Goal: Information Seeking & Learning: Compare options

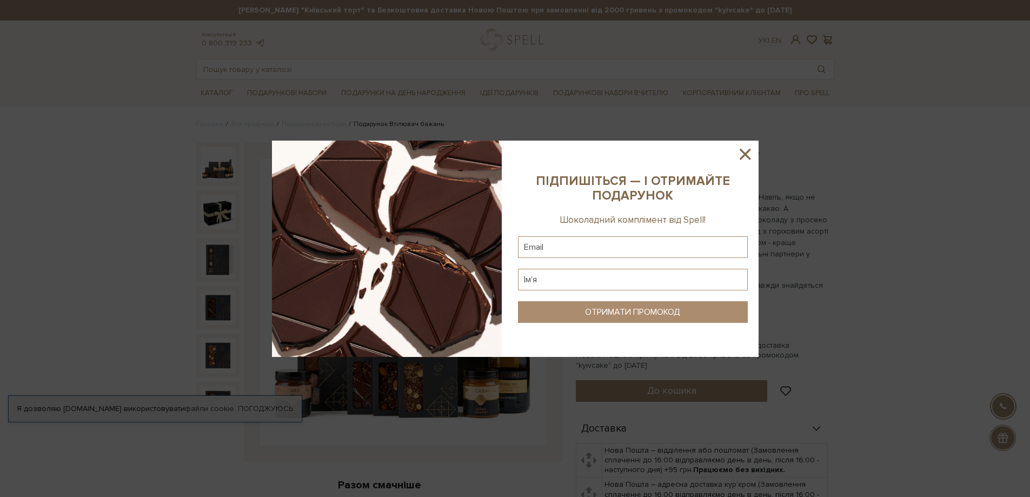
click at [747, 152] on icon at bounding box center [744, 154] width 11 height 11
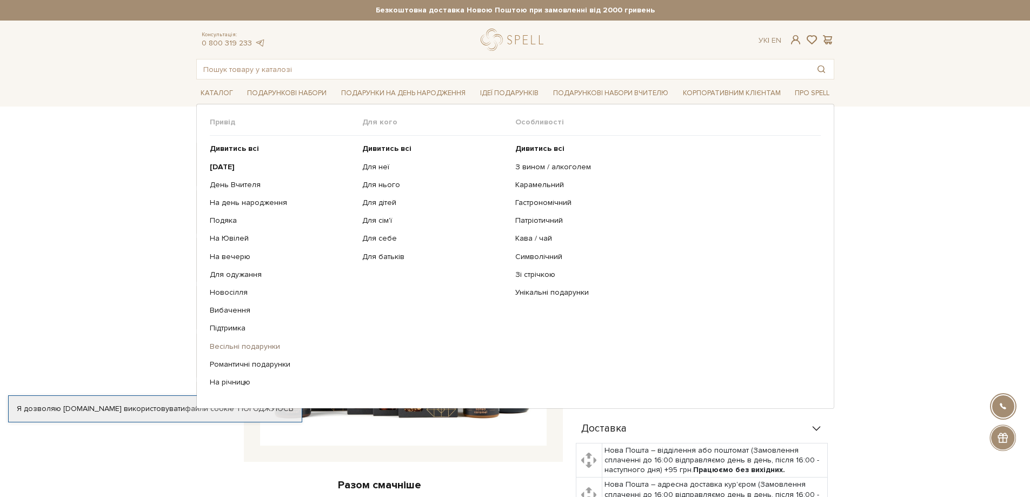
click at [238, 348] on link "Весільні подарунки" at bounding box center [282, 347] width 145 height 10
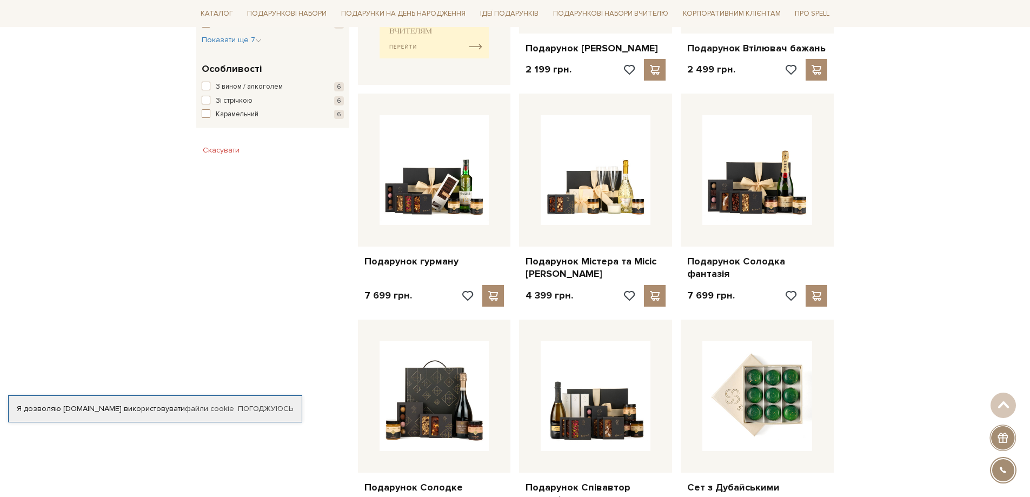
scroll to position [595, 0]
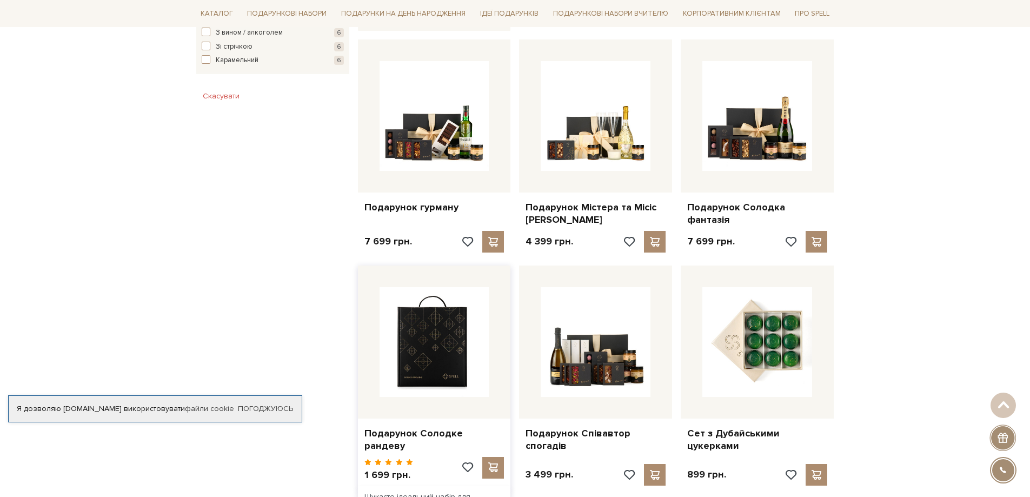
click at [442, 355] on img at bounding box center [434, 342] width 110 height 110
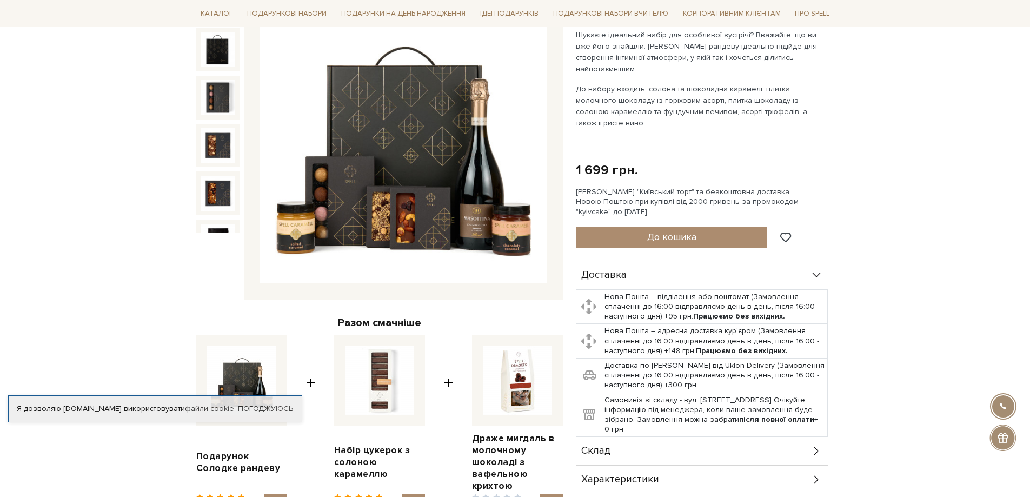
scroll to position [54, 0]
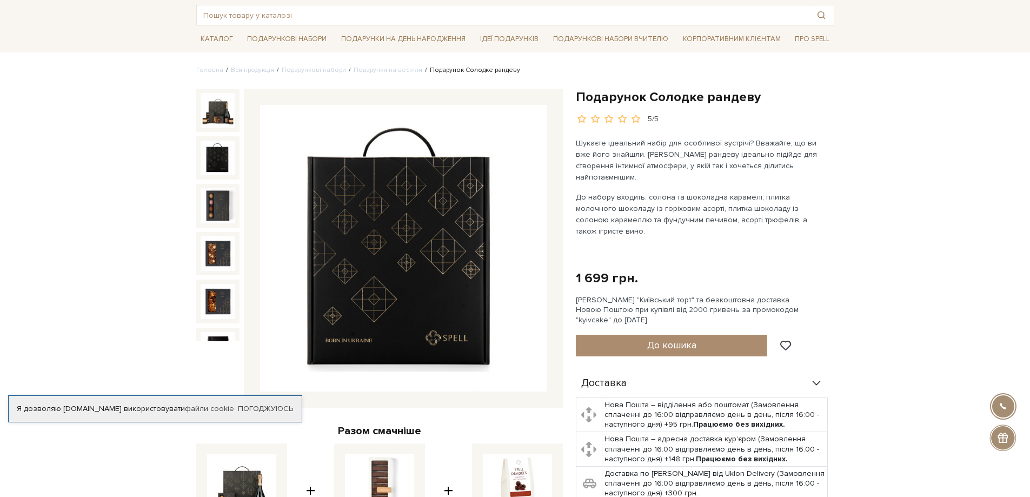
click at [219, 159] on img at bounding box center [218, 158] width 35 height 35
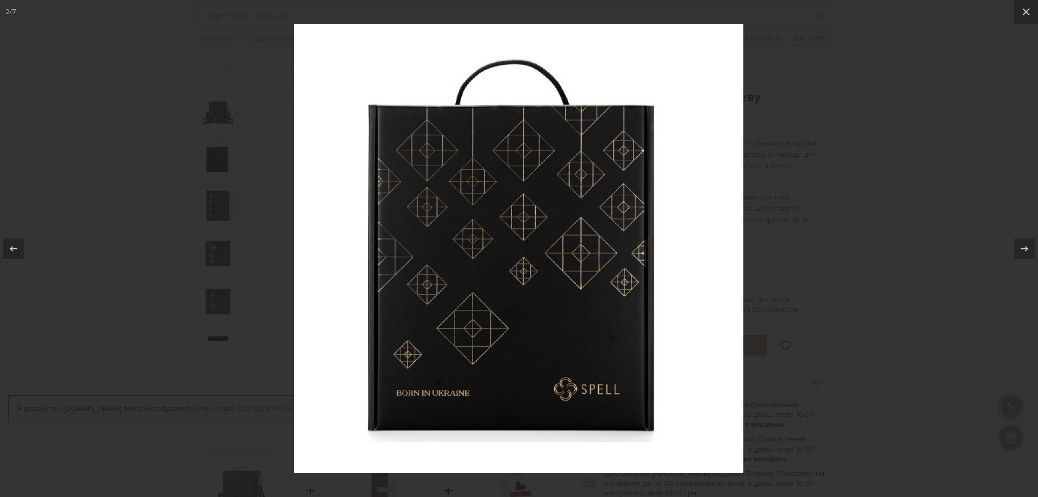
click at [677, 309] on img at bounding box center [518, 248] width 449 height 449
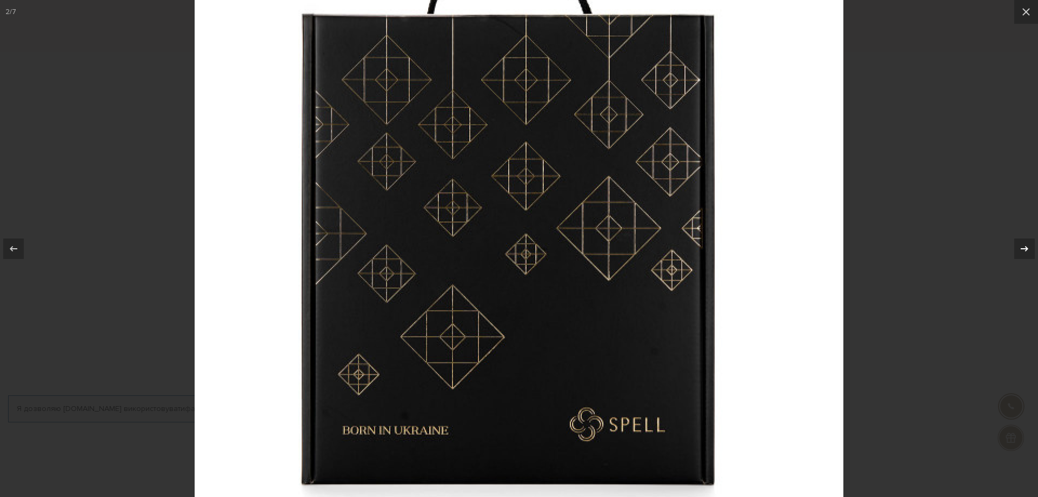
click at [1028, 254] on icon at bounding box center [1024, 248] width 13 height 13
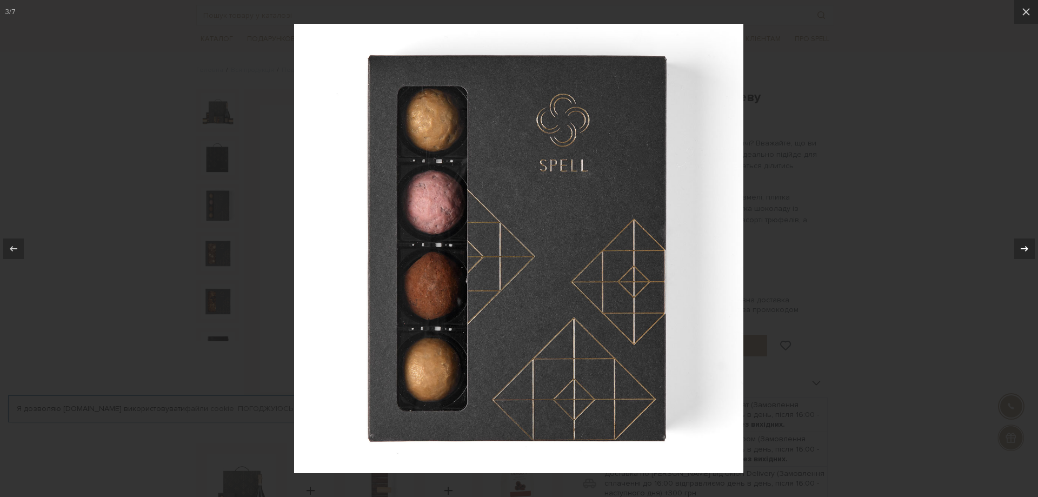
click at [1013, 258] on button at bounding box center [1019, 249] width 38 height 54
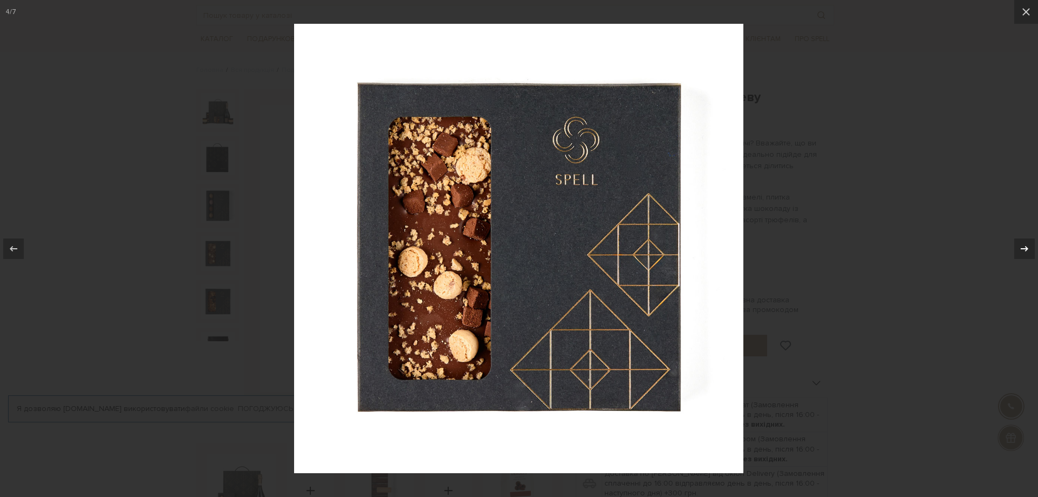
click at [1017, 257] on div at bounding box center [1024, 248] width 21 height 21
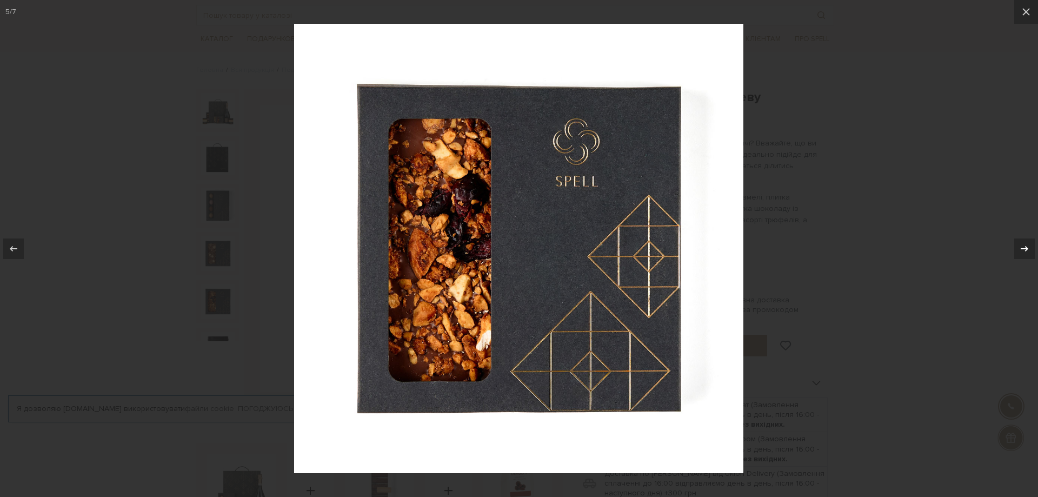
click at [1014, 255] on button at bounding box center [1019, 249] width 38 height 54
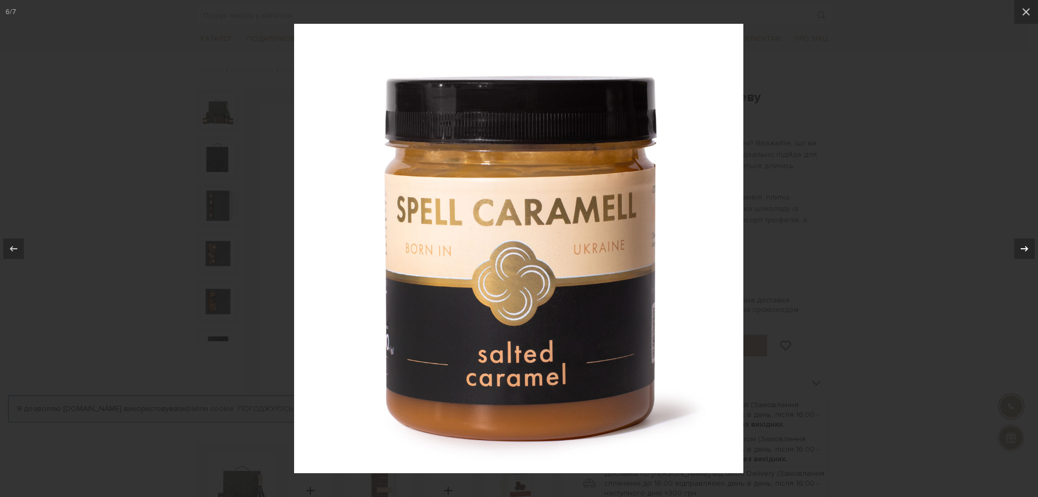
click at [1014, 255] on div at bounding box center [1024, 248] width 21 height 21
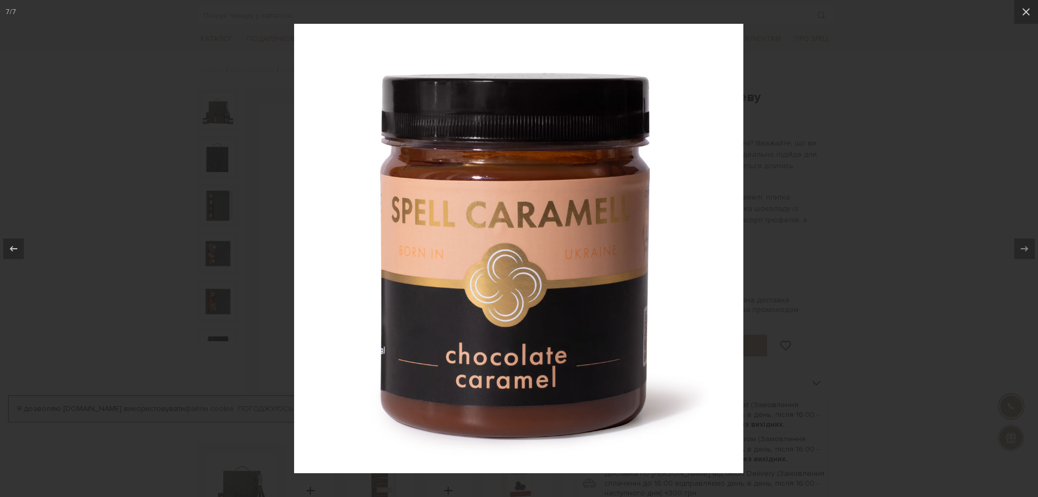
click at [1014, 255] on div "7 / 7" at bounding box center [519, 248] width 1038 height 497
click at [1029, 11] on icon at bounding box center [1025, 11] width 13 height 13
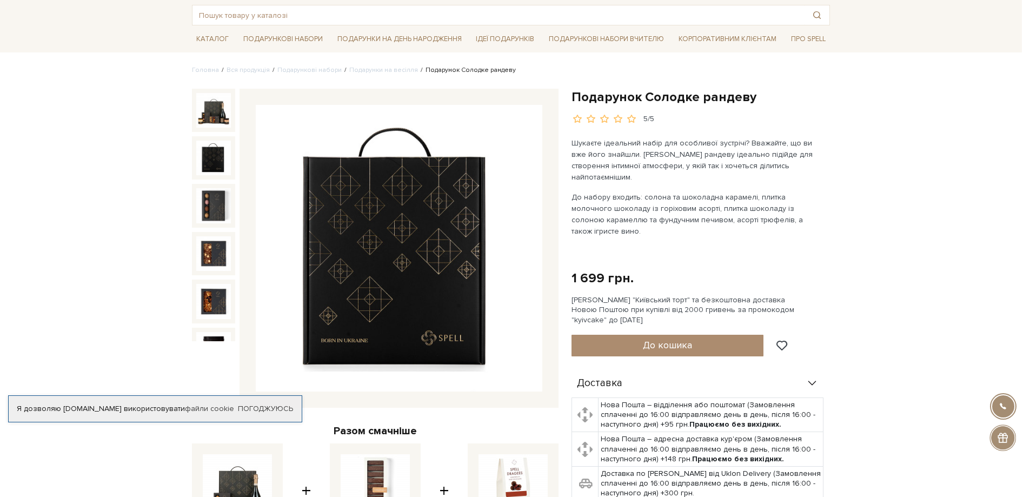
scroll to position [69, 0]
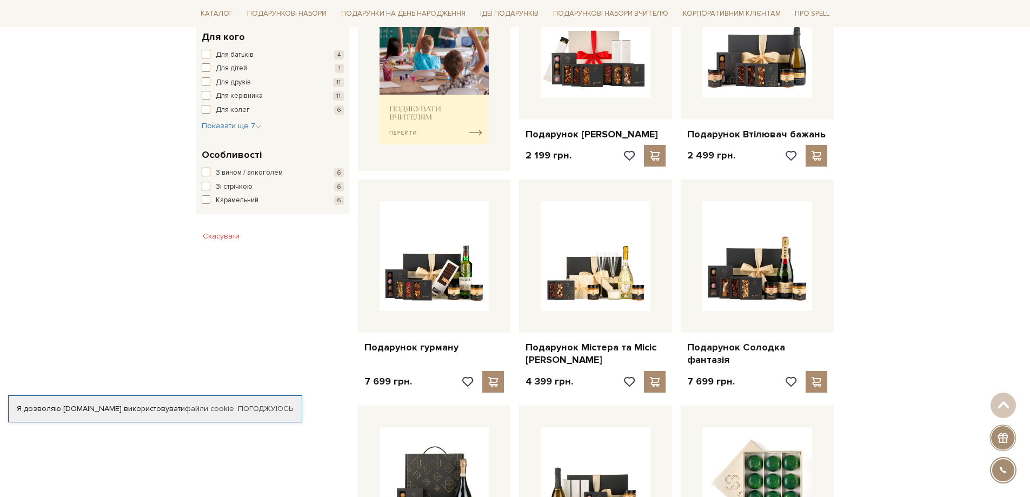
scroll to position [432, 0]
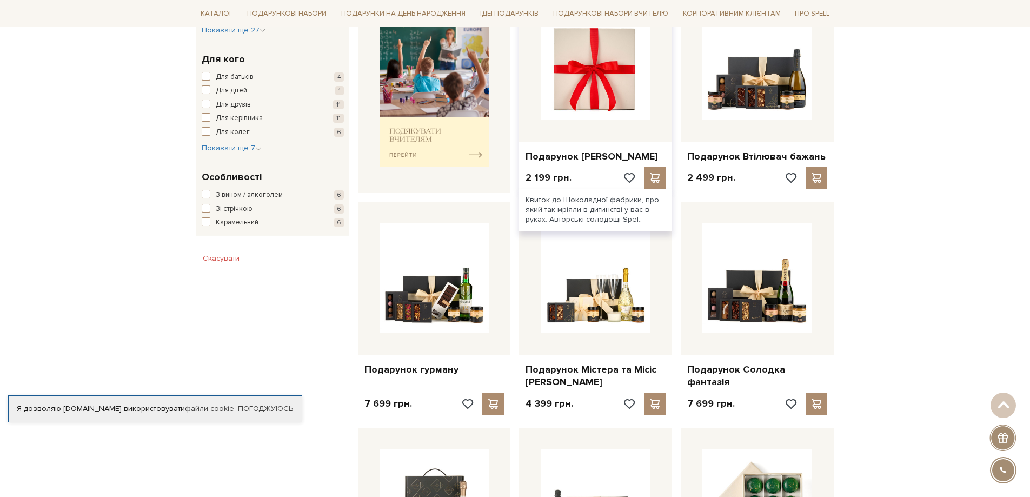
click at [593, 102] on img at bounding box center [596, 65] width 110 height 110
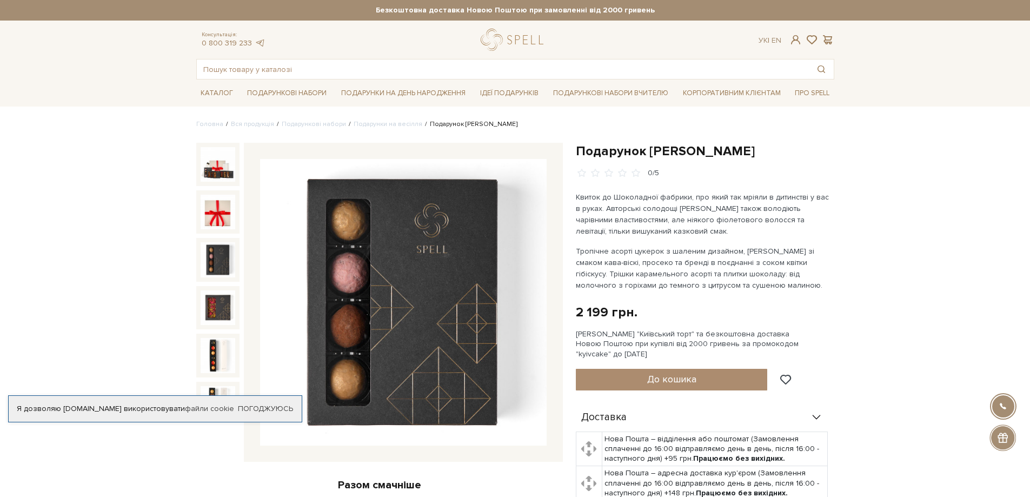
click at [218, 245] on img at bounding box center [218, 259] width 35 height 35
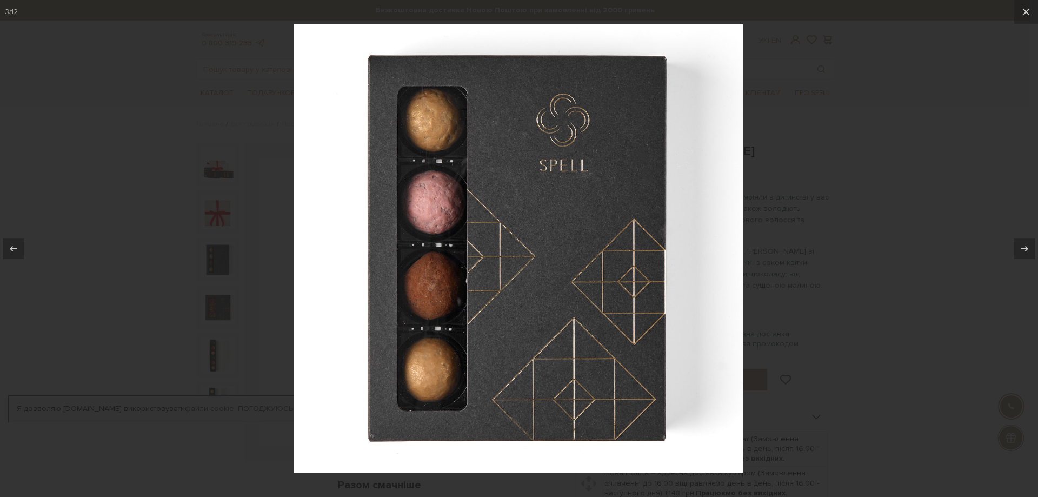
click at [676, 219] on img at bounding box center [518, 248] width 449 height 449
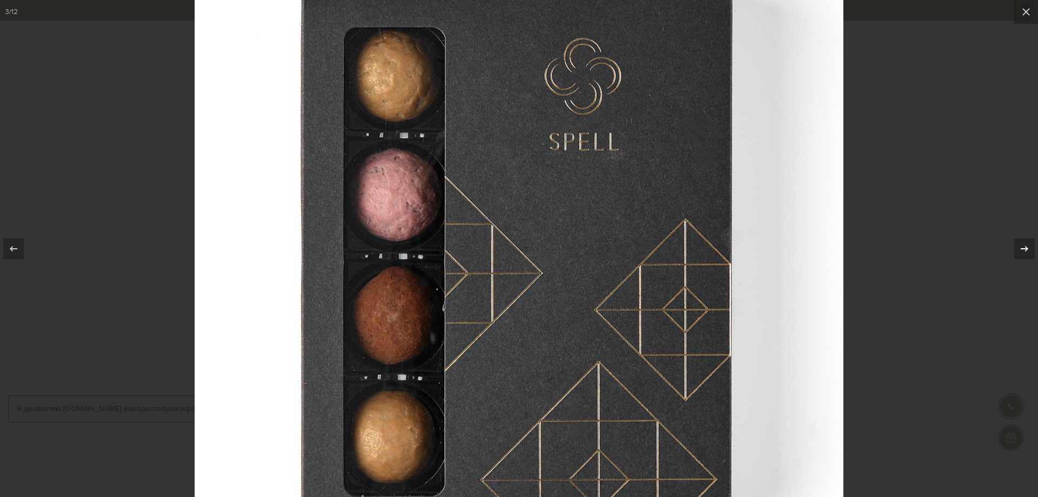
click at [1025, 243] on icon at bounding box center [1024, 248] width 13 height 13
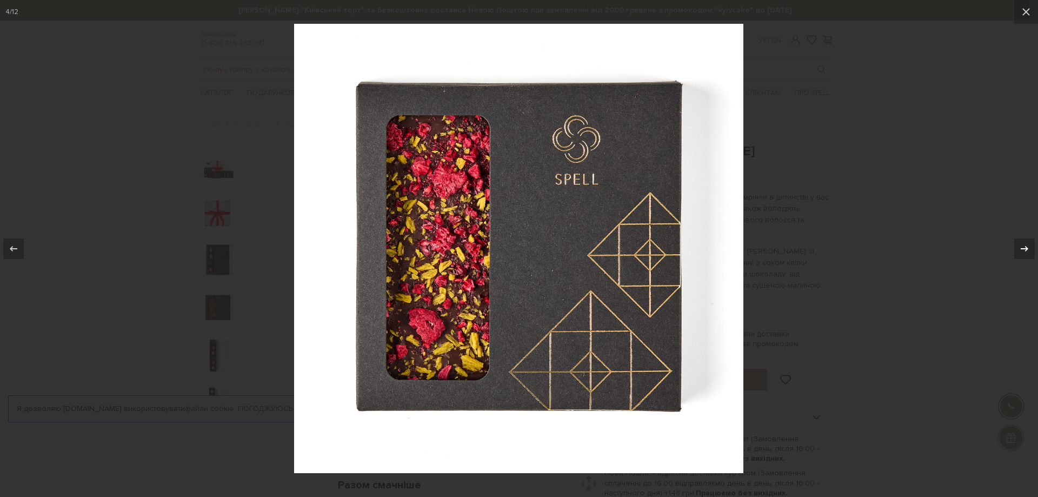
click at [1025, 249] on icon at bounding box center [1025, 247] width 8 height 5
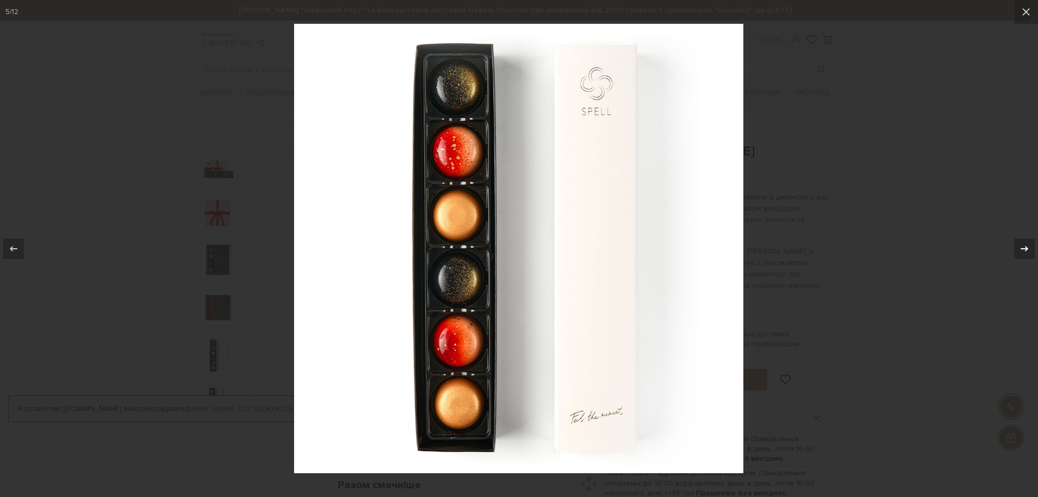
click at [1025, 249] on icon at bounding box center [1025, 247] width 8 height 5
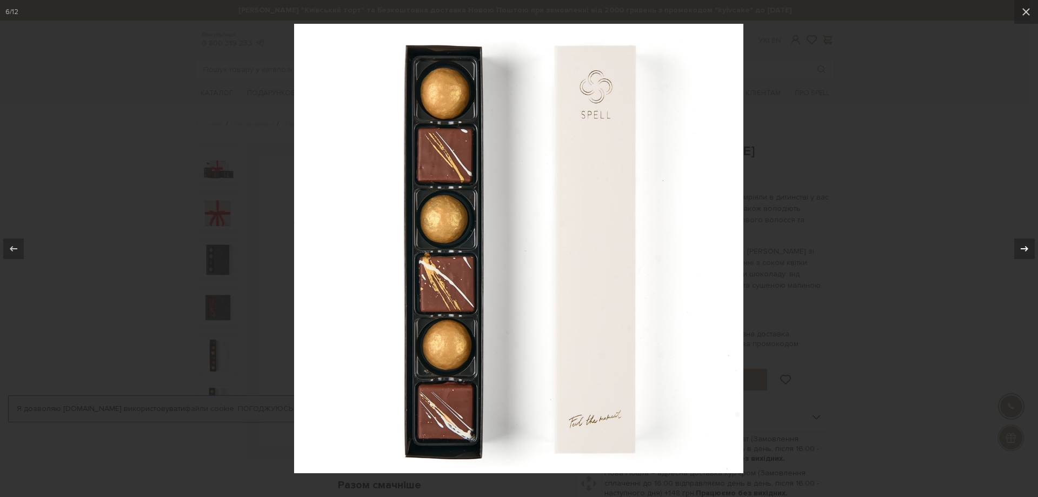
click at [1025, 249] on icon at bounding box center [1025, 247] width 8 height 5
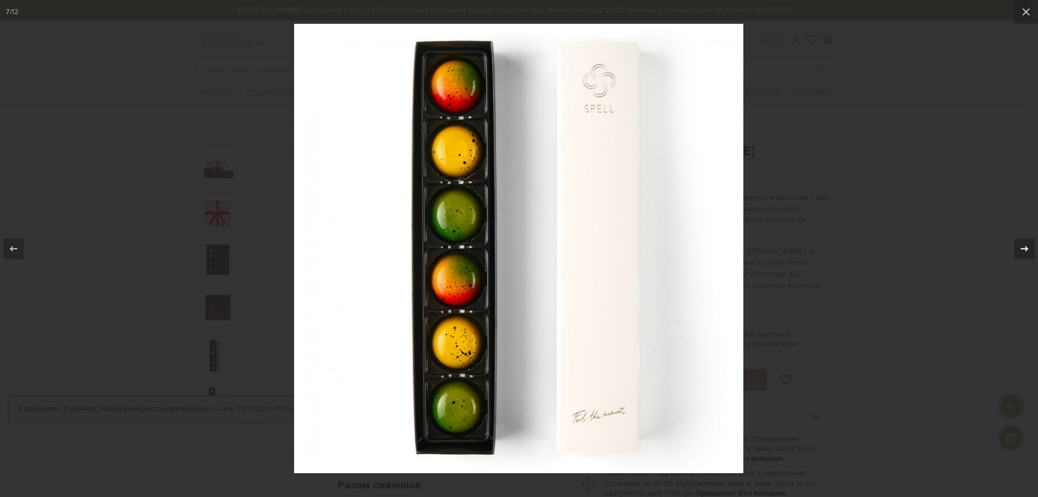
click at [1025, 249] on icon at bounding box center [1025, 247] width 8 height 5
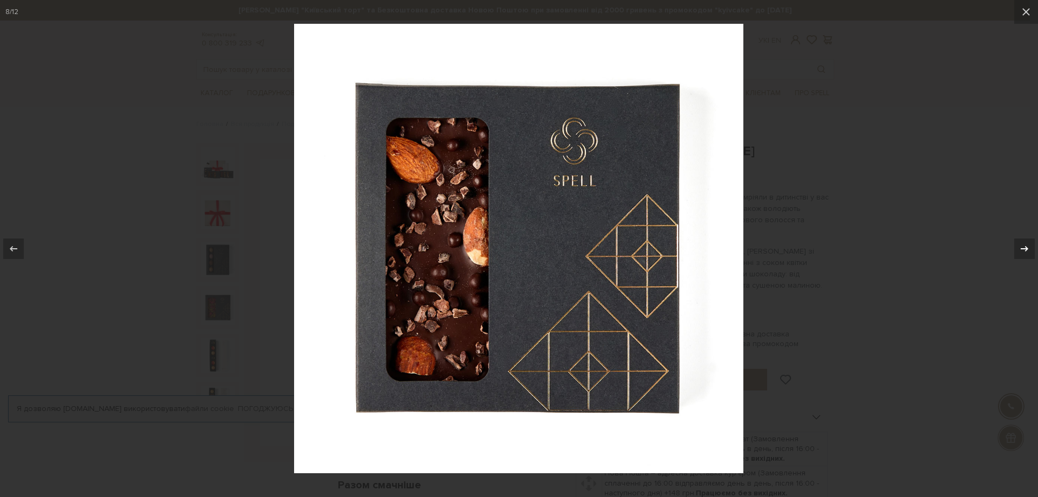
click at [1025, 249] on icon at bounding box center [1025, 247] width 8 height 5
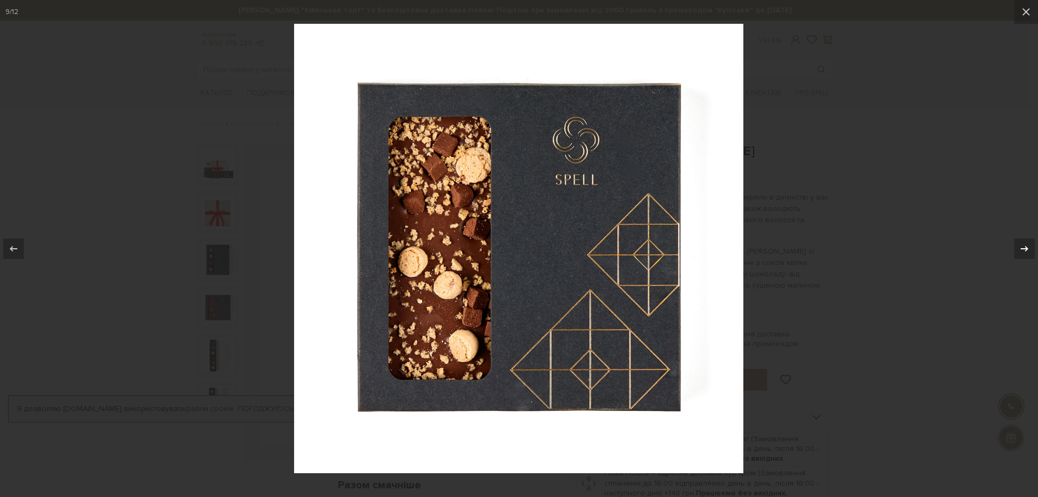
click at [1025, 249] on icon at bounding box center [1025, 247] width 8 height 5
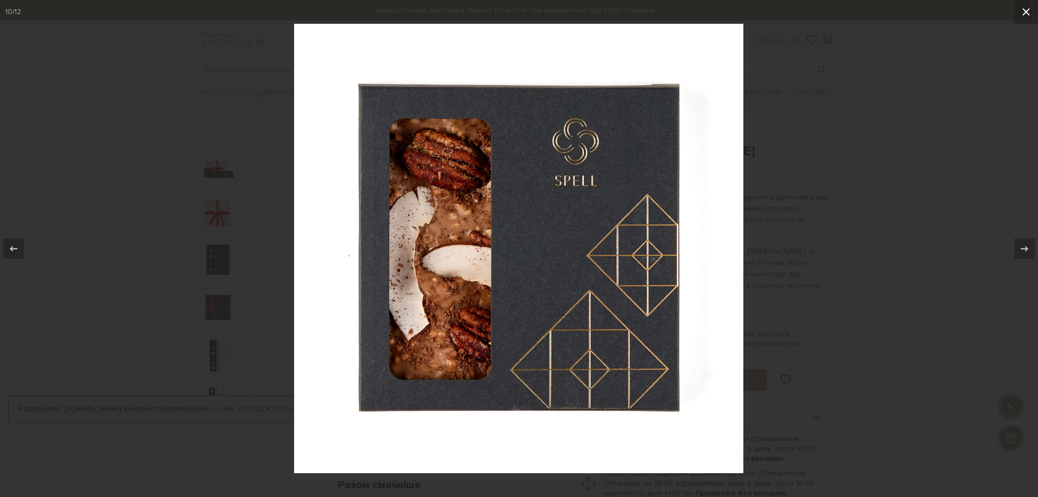
click at [1028, 16] on icon at bounding box center [1025, 11] width 13 height 13
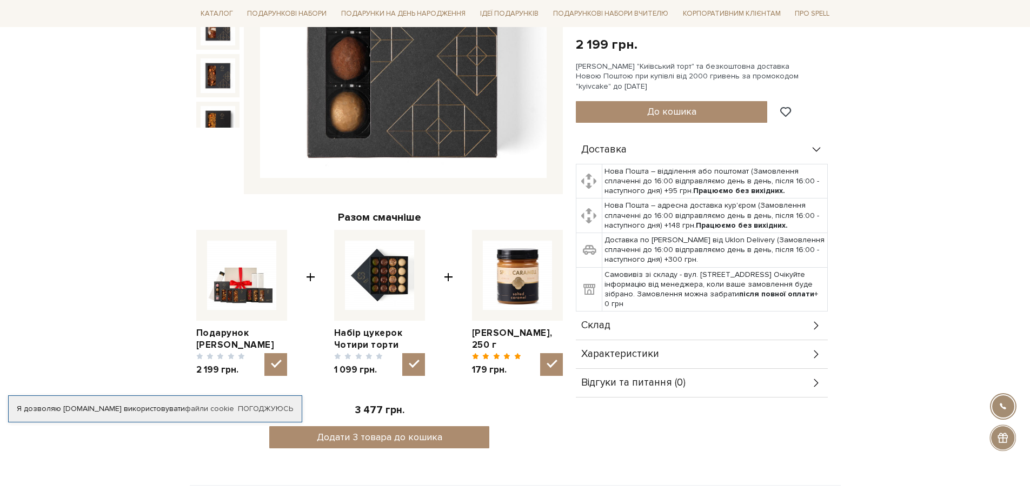
scroll to position [270, 0]
